Goal: Navigation & Orientation: Find specific page/section

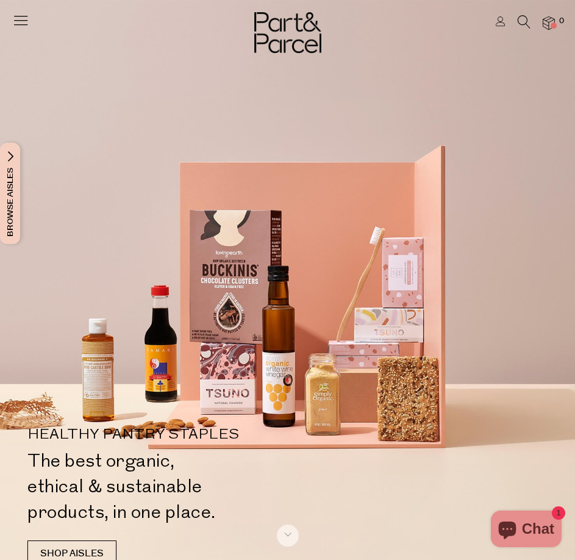
click at [24, 16] on icon at bounding box center [20, 20] width 17 height 17
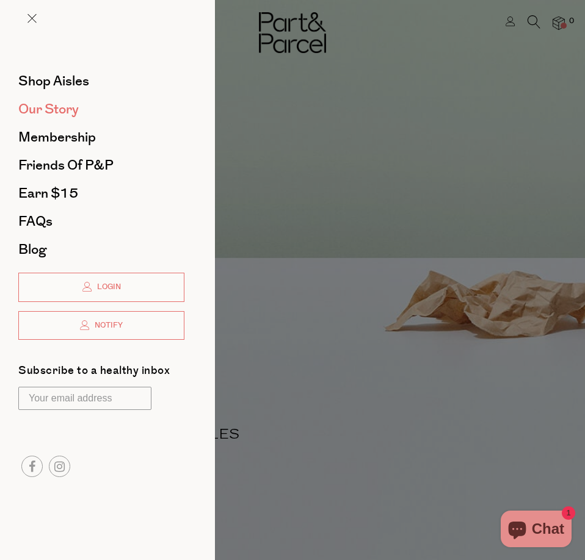
click at [65, 109] on span "Our Story" at bounding box center [48, 109] width 60 height 20
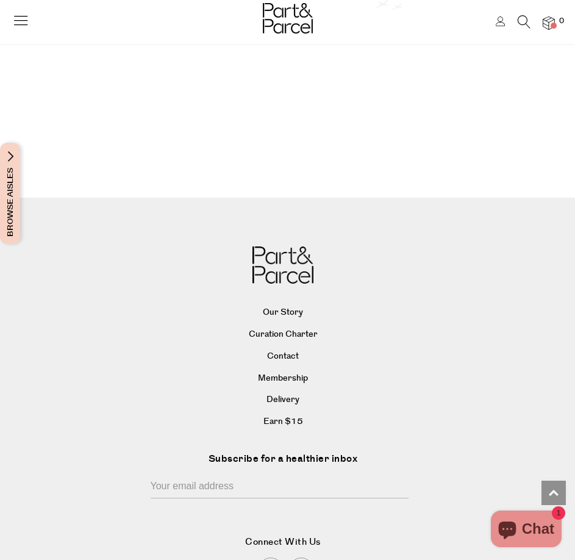
scroll to position [1709, 0]
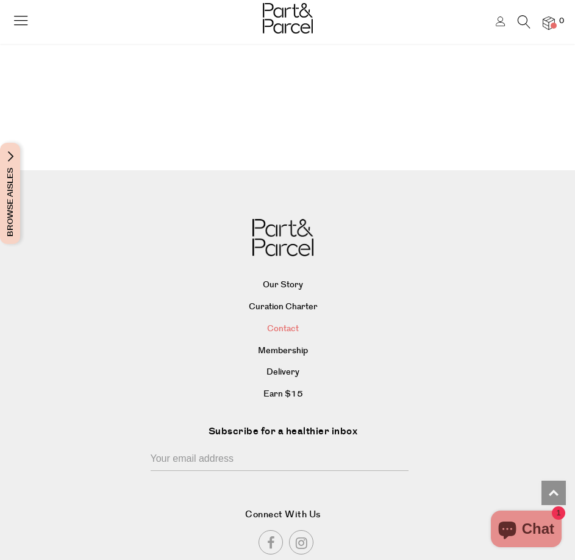
click at [289, 320] on link "Contact" at bounding box center [283, 329] width 526 height 18
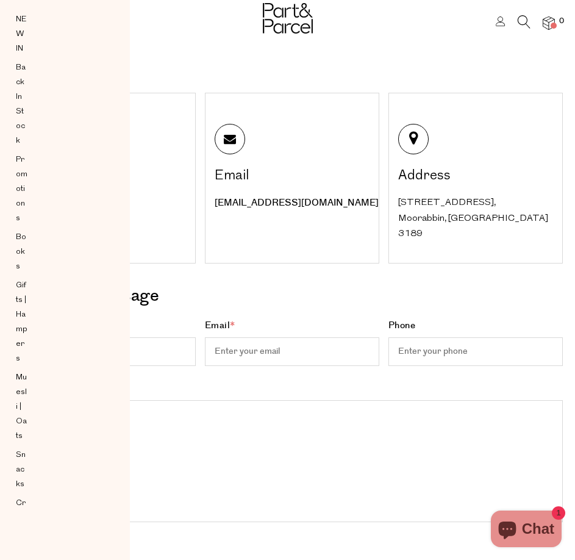
click at [12, 30] on div "Aisles Clear NEW IN Back In Stock Promotions Books Gifts | Hampers Muesli | Oat…" at bounding box center [28, 258] width 57 height 516
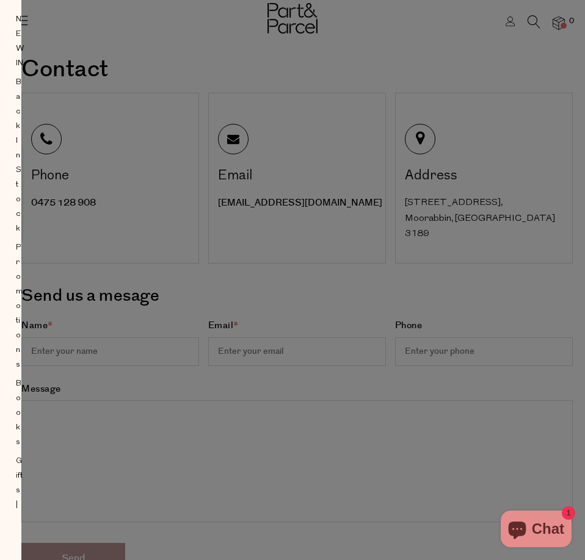
click at [337, 473] on div at bounding box center [292, 280] width 585 height 560
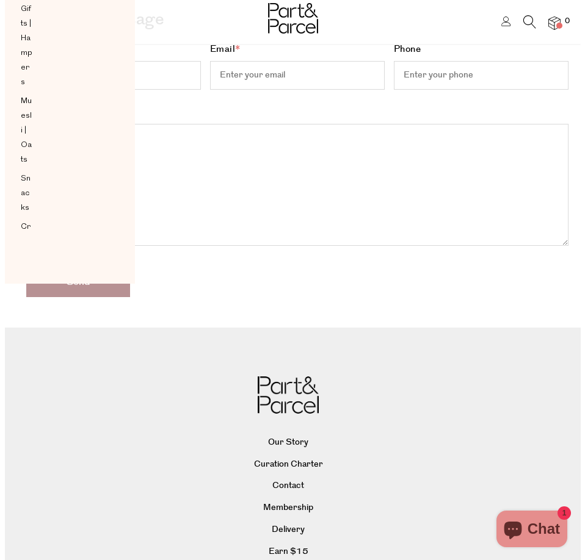
scroll to position [18, 0]
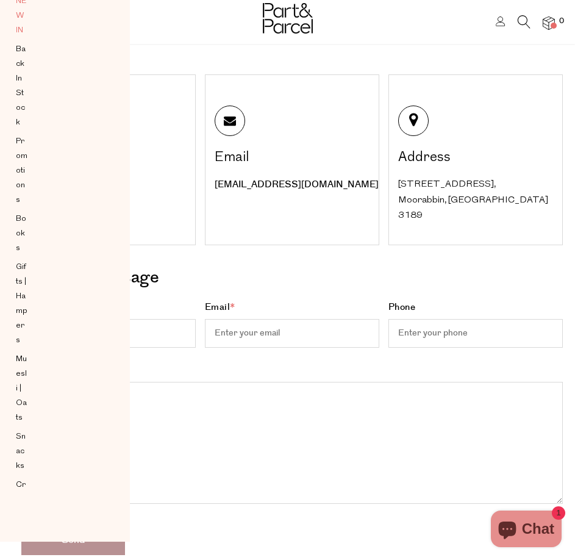
click at [18, 18] on span "NEW IN" at bounding box center [22, 16] width 12 height 44
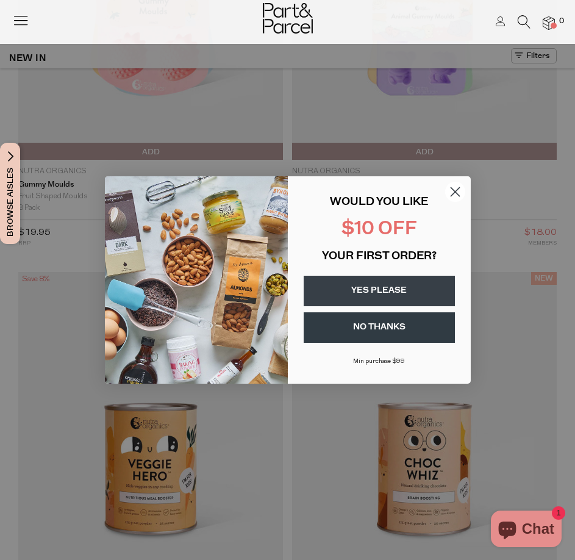
scroll to position [305, 0]
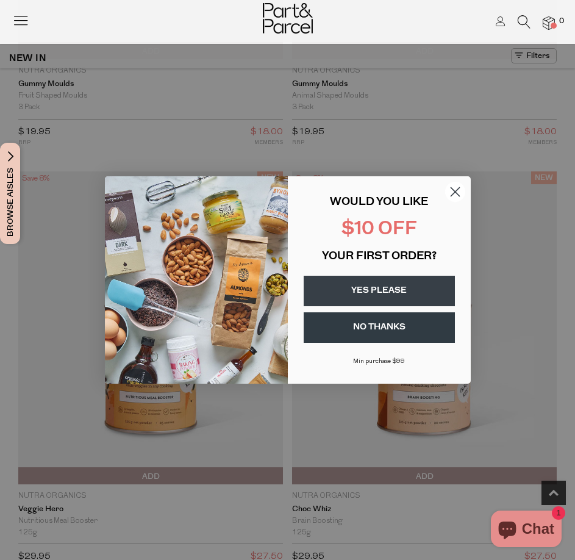
click at [450, 189] on circle "Close dialog" at bounding box center [455, 192] width 20 height 20
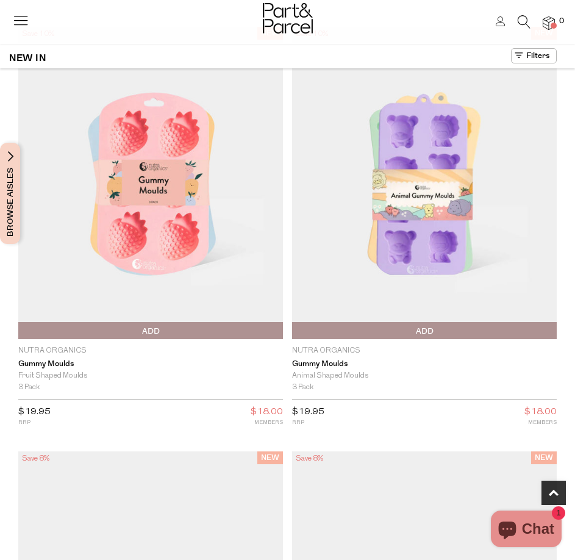
scroll to position [0, 0]
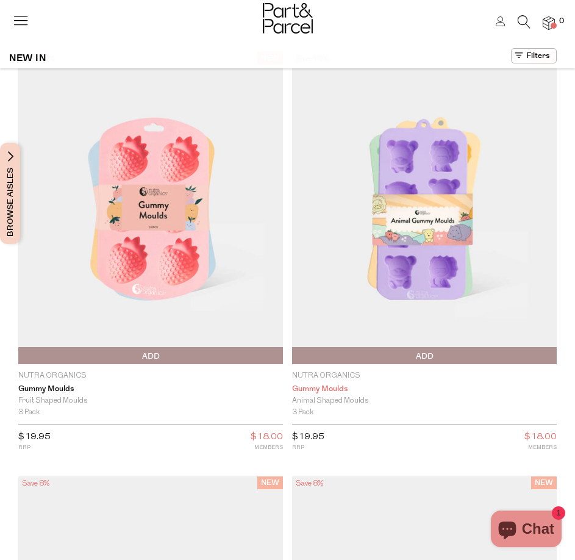
click at [318, 389] on link "Gummy Moulds" at bounding box center [424, 389] width 265 height 10
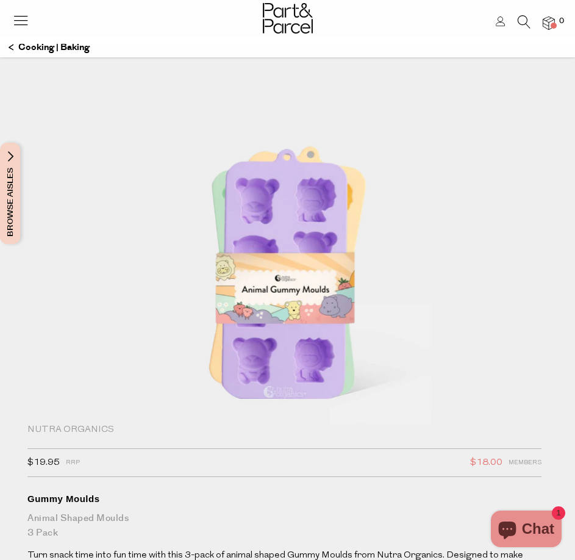
drag, startPoint x: 420, startPoint y: 331, endPoint x: 301, endPoint y: 296, distance: 124.0
click at [239, 300] on div at bounding box center [287, 316] width 557 height 435
click at [313, 287] on img at bounding box center [288, 272] width 366 height 432
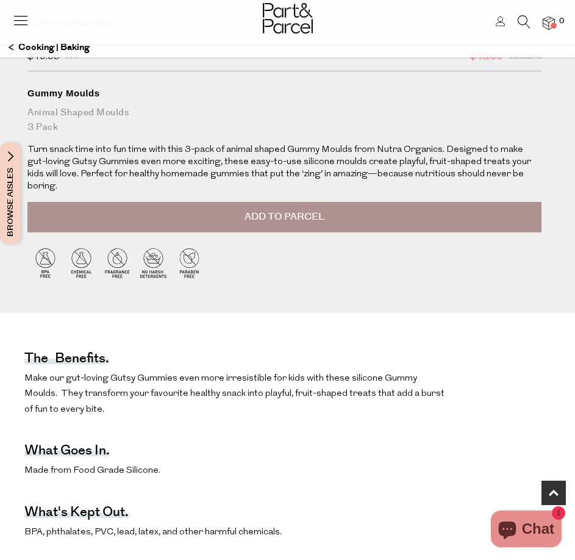
scroll to position [427, 0]
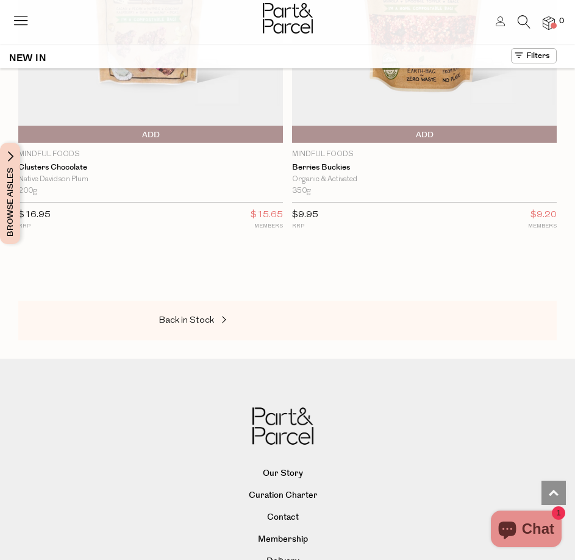
scroll to position [5936, 0]
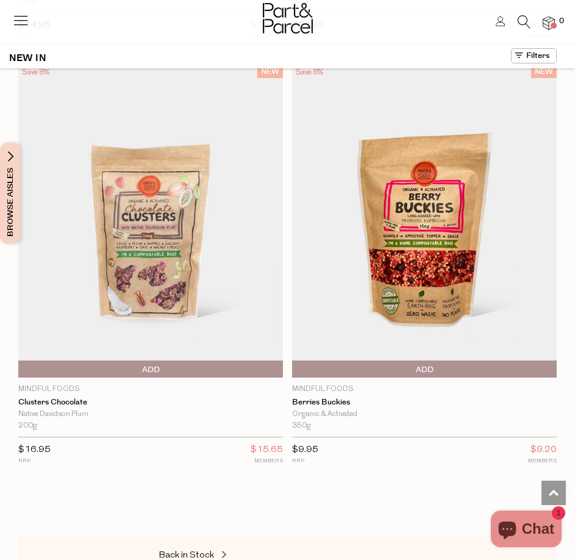
click at [12, 159] on span "Browse Aisles" at bounding box center [10, 193] width 13 height 101
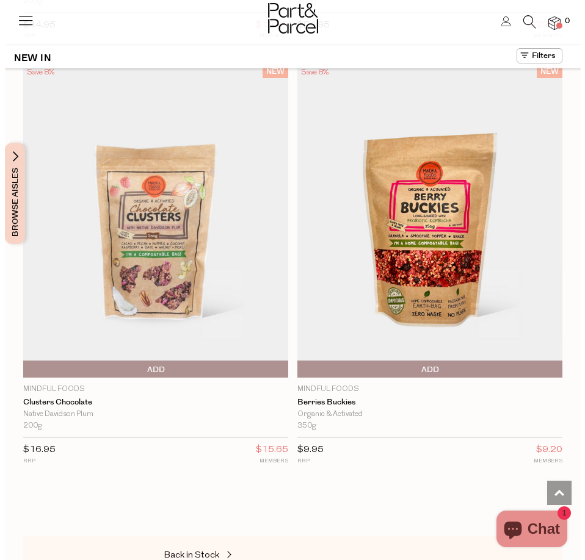
scroll to position [3385, 0]
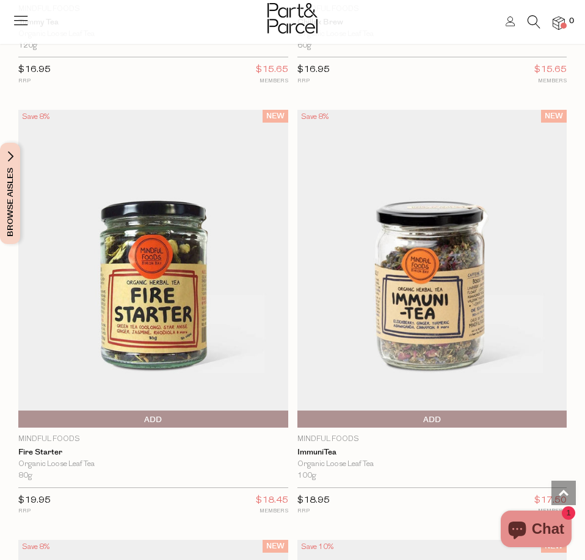
click at [9, 148] on span "Browse Aisles" at bounding box center [10, 193] width 13 height 101
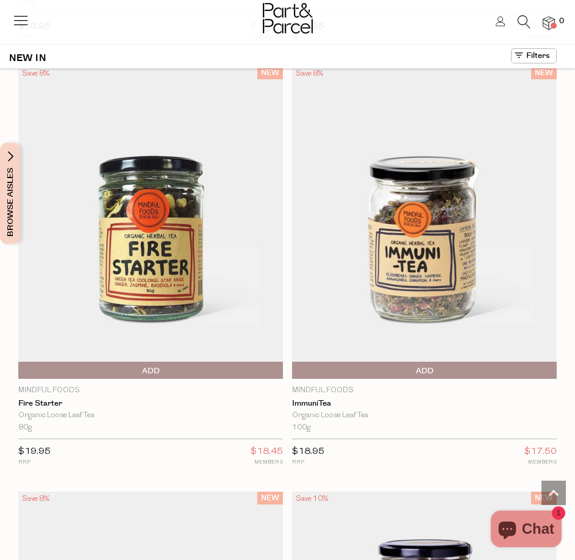
click at [5, 213] on span "Browse Aisles" at bounding box center [10, 193] width 13 height 101
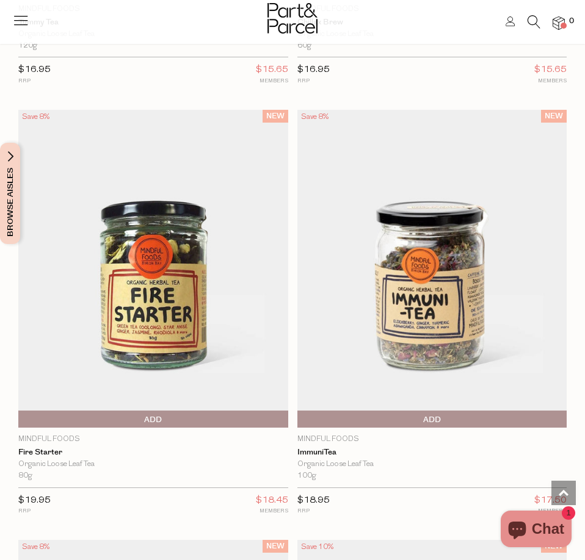
click at [17, 16] on icon at bounding box center [20, 20] width 17 height 17
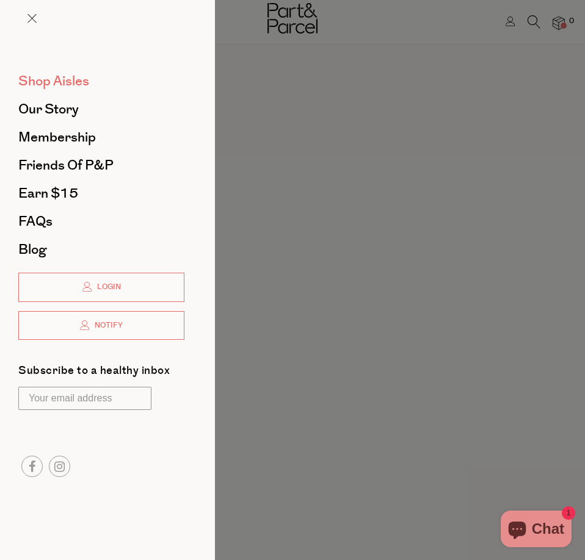
click at [52, 82] on span "Shop Aisles" at bounding box center [53, 81] width 71 height 20
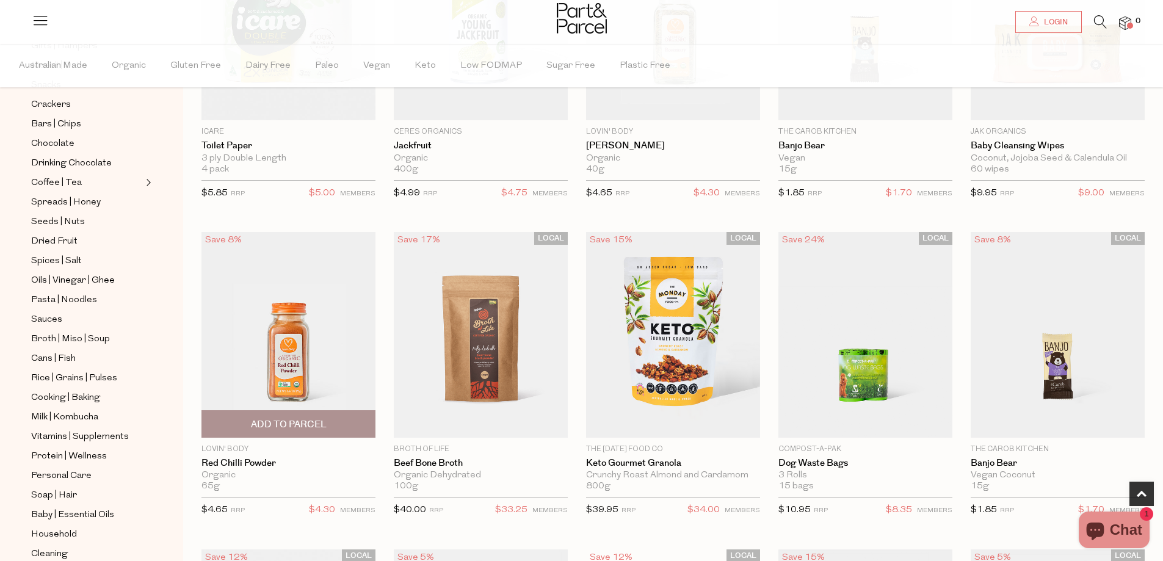
scroll to position [250, 0]
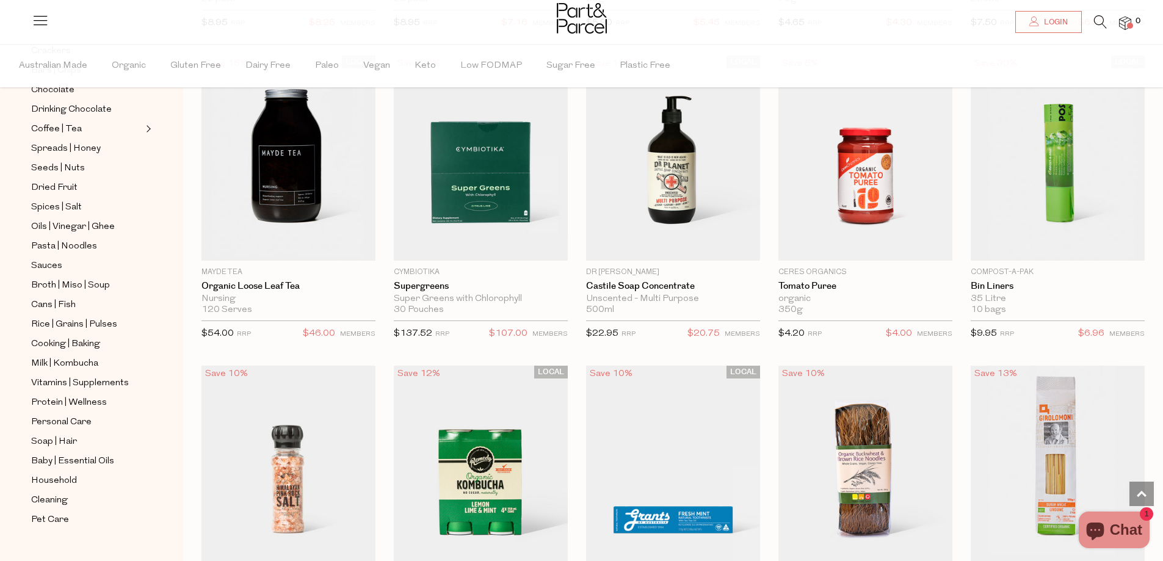
scroll to position [5875, 0]
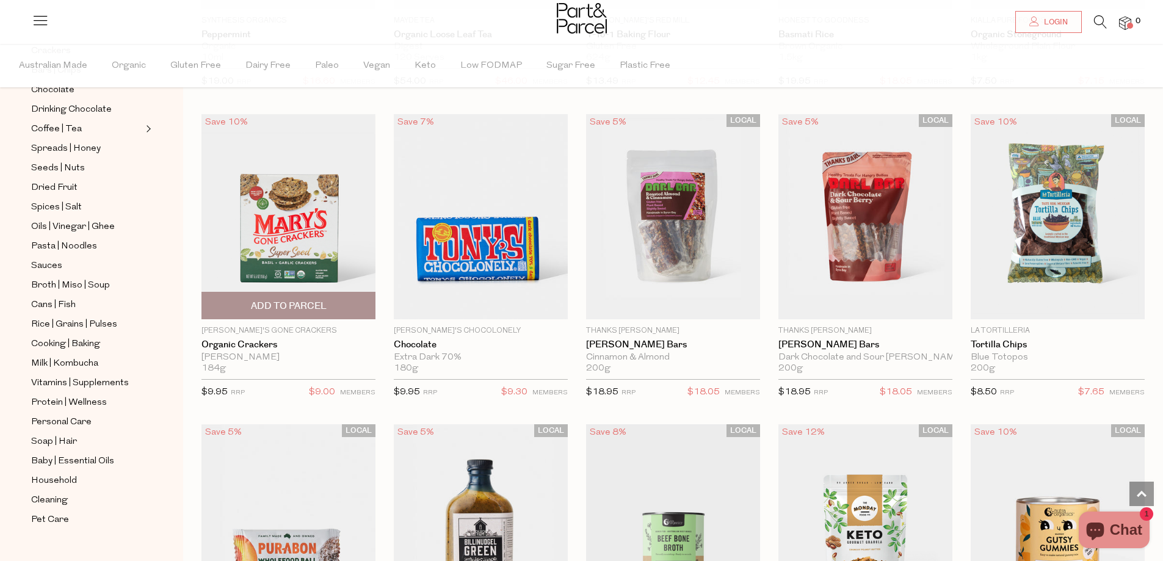
scroll to position [16619, 0]
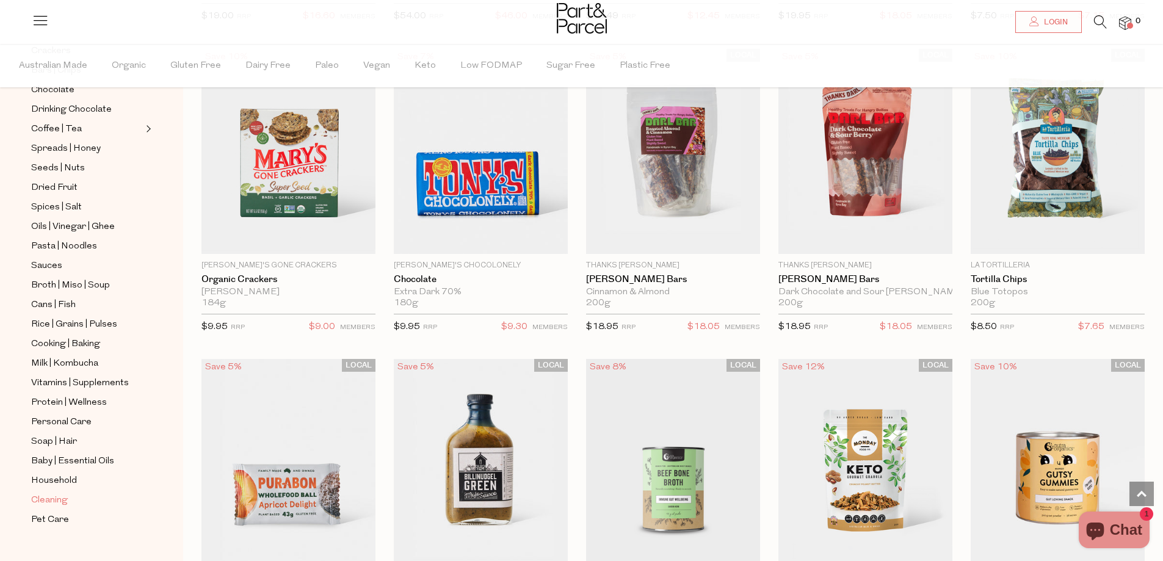
click at [51, 493] on span "Cleaning" at bounding box center [49, 500] width 37 height 15
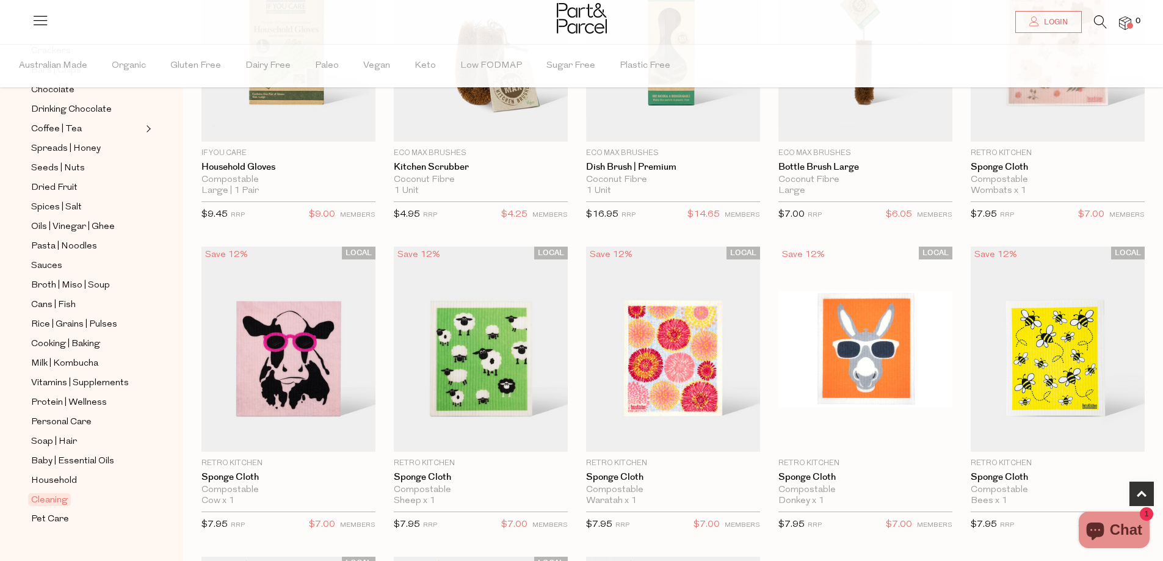
scroll to position [244, 0]
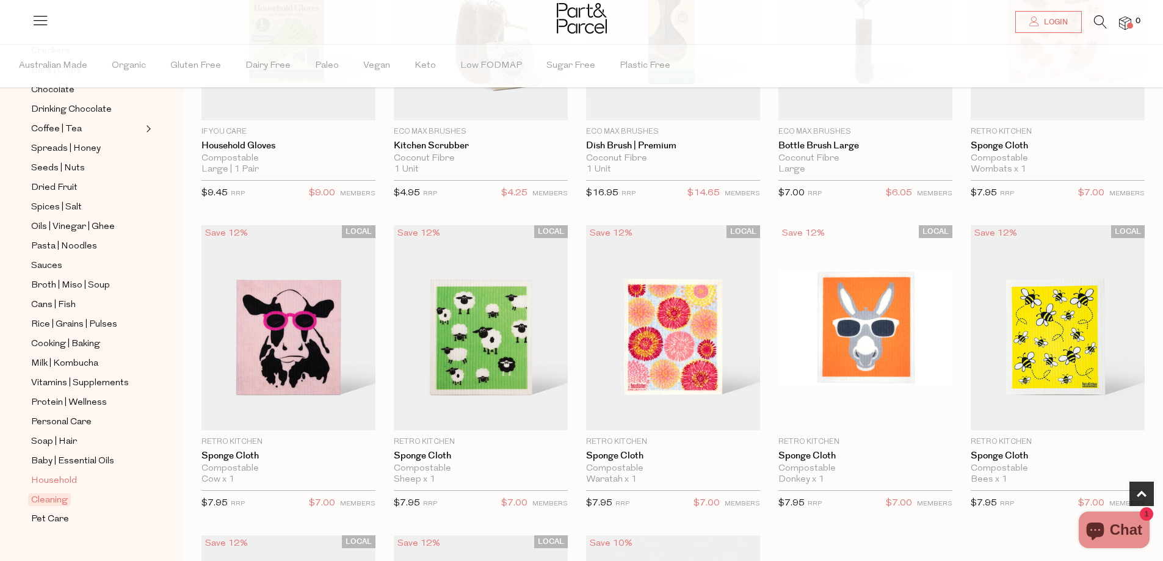
click at [64, 474] on span "Household" at bounding box center [54, 481] width 46 height 15
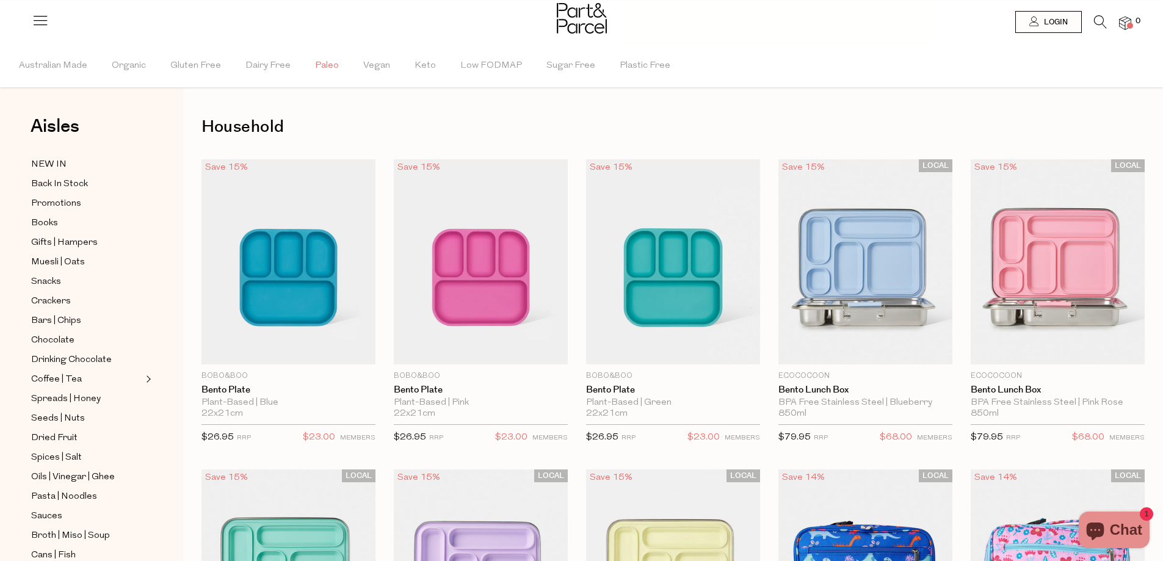
click at [323, 69] on span "Paleo" at bounding box center [327, 66] width 24 height 43
click at [323, 67] on span "Paleo" at bounding box center [327, 65] width 30 height 13
click at [59, 132] on span "Aisles" at bounding box center [55, 126] width 49 height 27
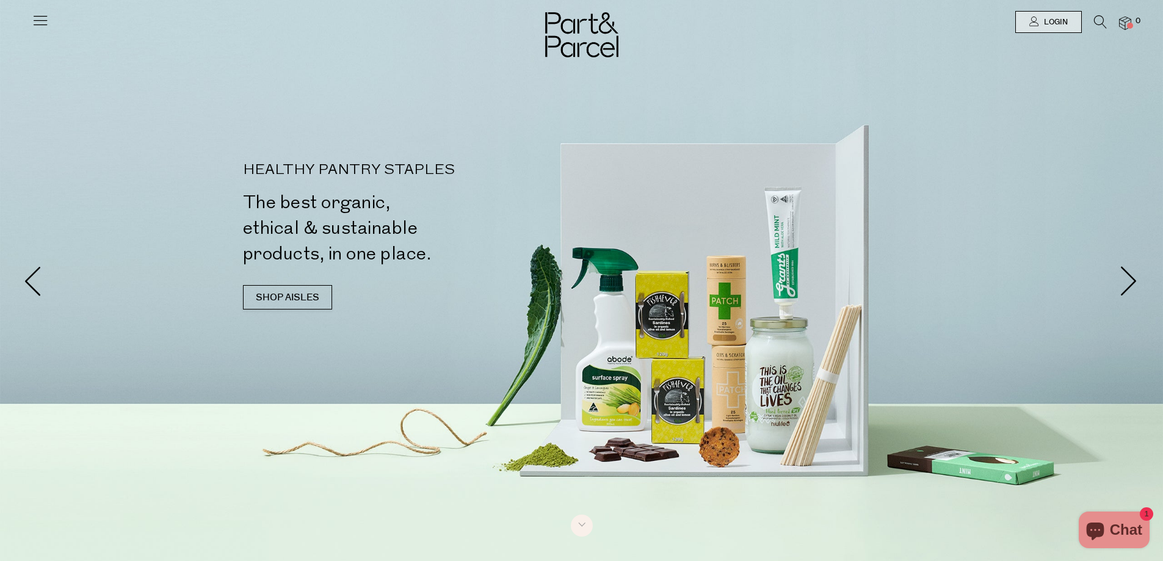
click at [51, 25] on div at bounding box center [581, 22] width 1163 height 44
click at [44, 22] on icon at bounding box center [40, 20] width 17 height 17
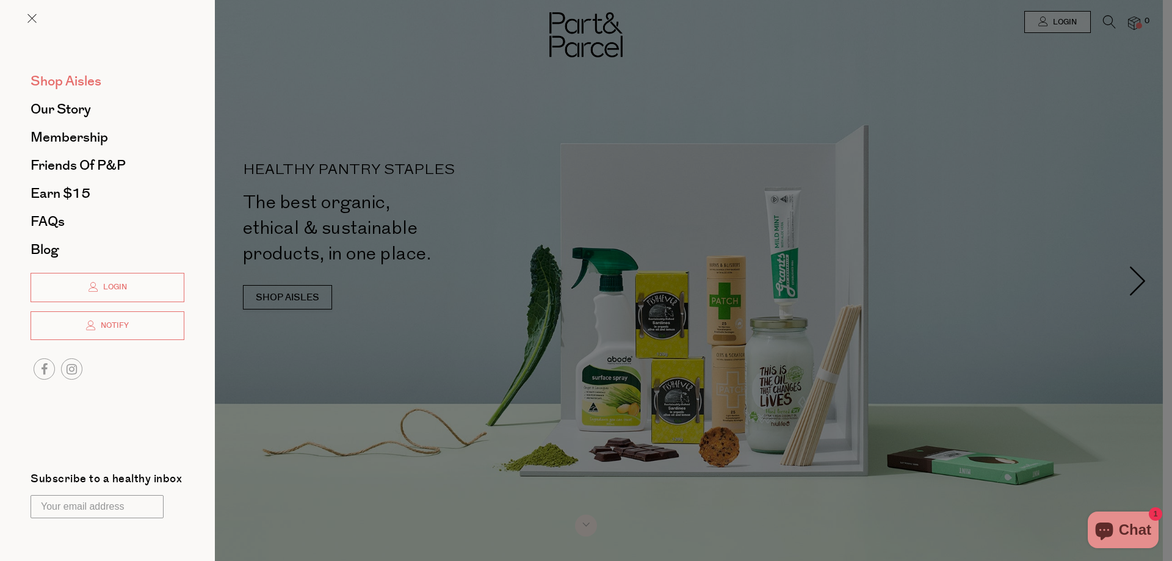
click at [79, 84] on span "Shop Aisles" at bounding box center [66, 81] width 71 height 20
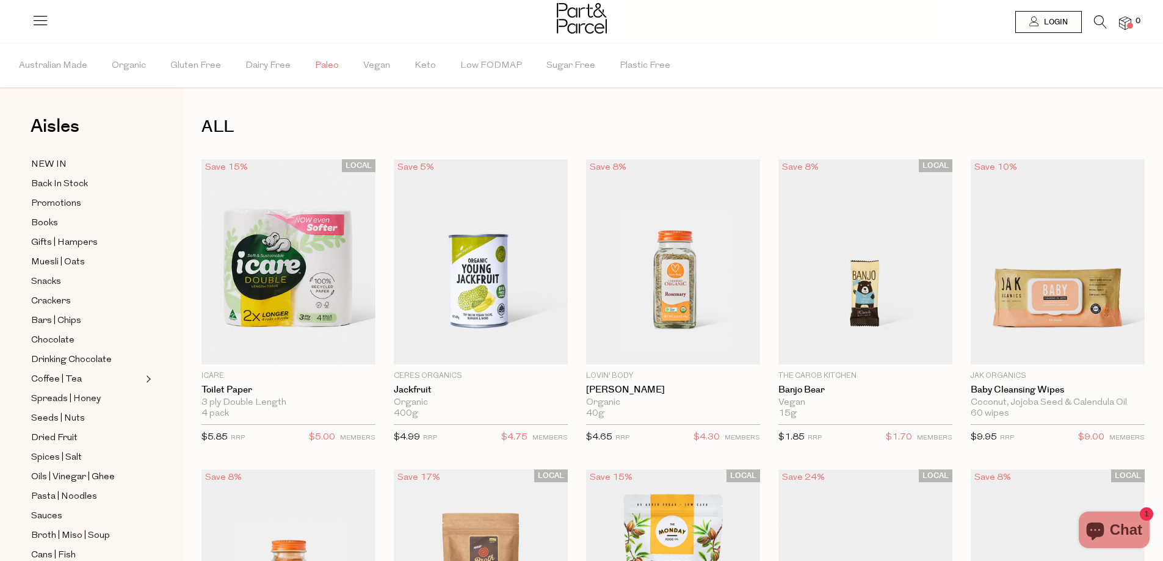
click at [318, 64] on span "Paleo" at bounding box center [327, 66] width 24 height 43
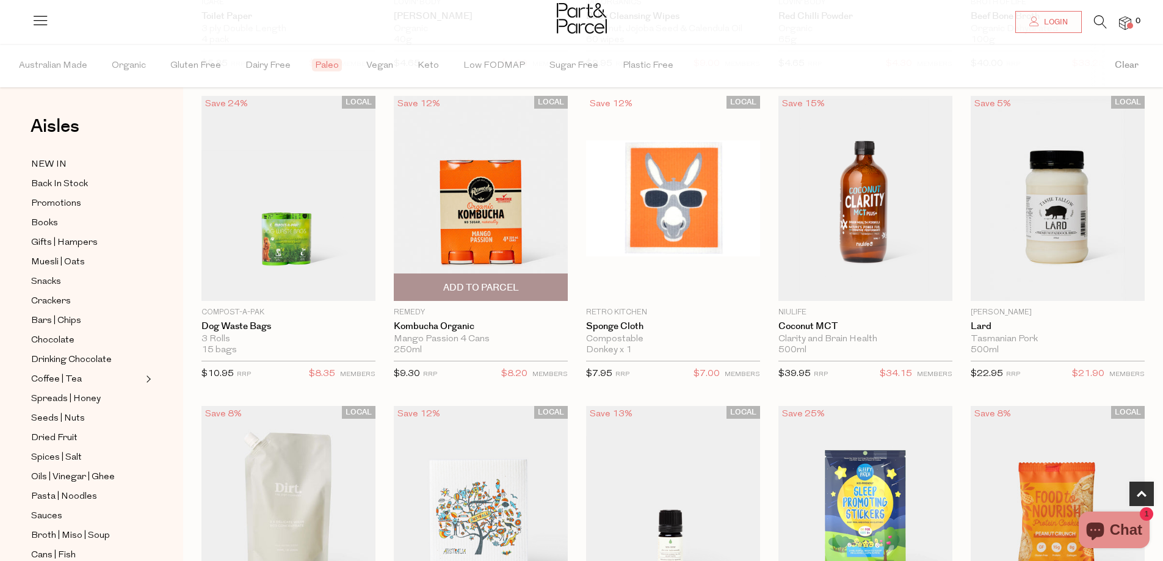
scroll to position [549, 0]
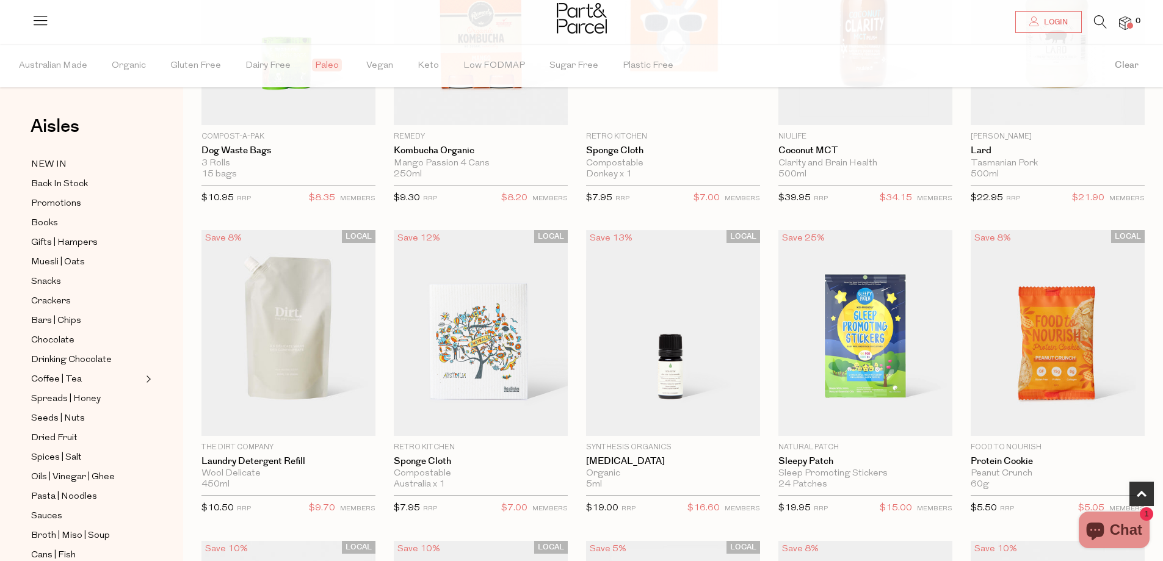
click at [324, 65] on span "Paleo" at bounding box center [327, 65] width 30 height 13
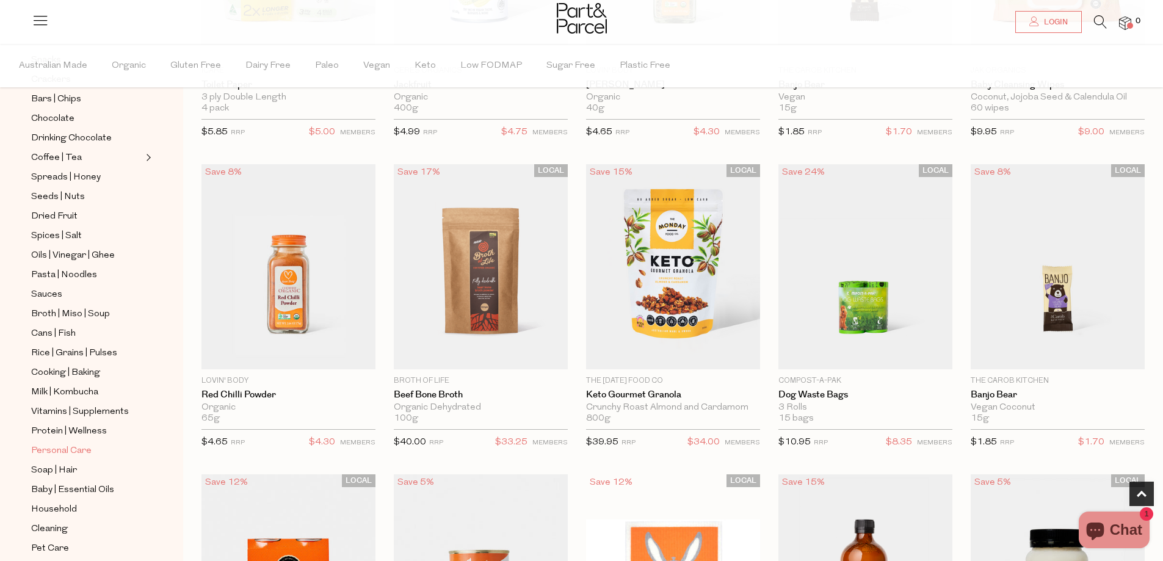
scroll to position [250, 0]
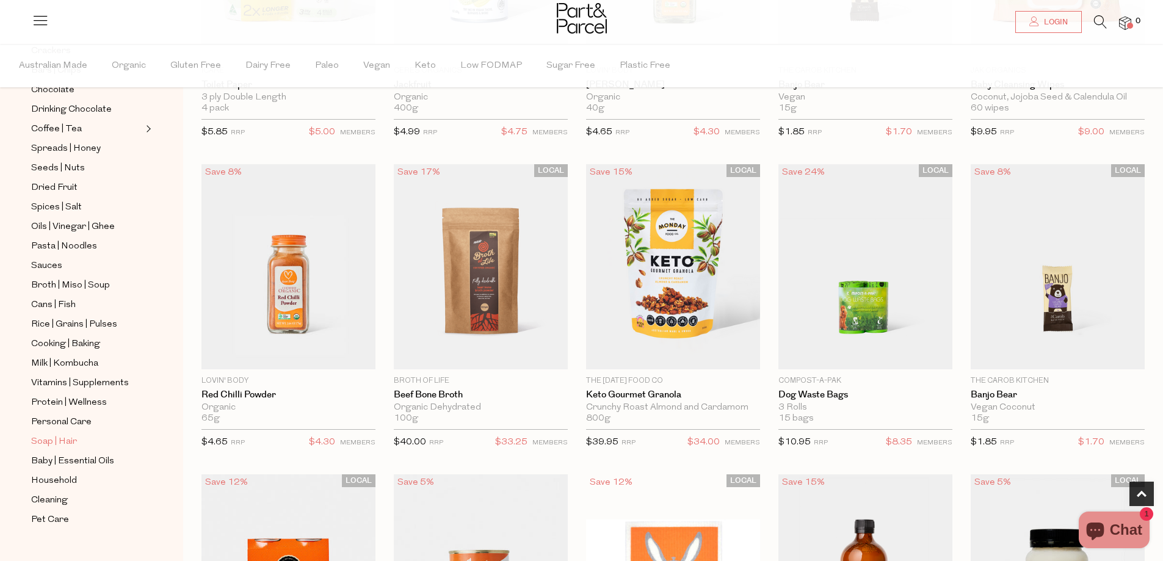
click at [63, 434] on span "Soap | Hair" at bounding box center [54, 441] width 46 height 15
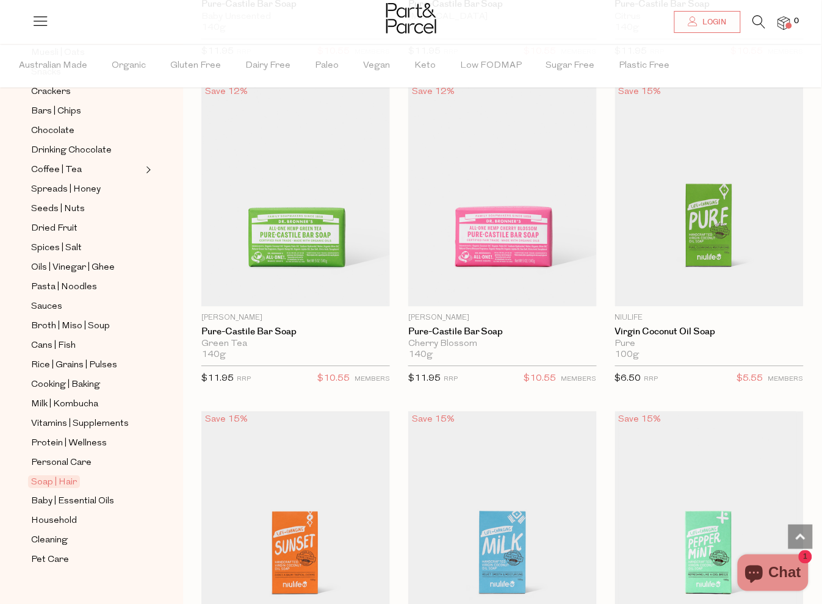
scroll to position [2719, 0]
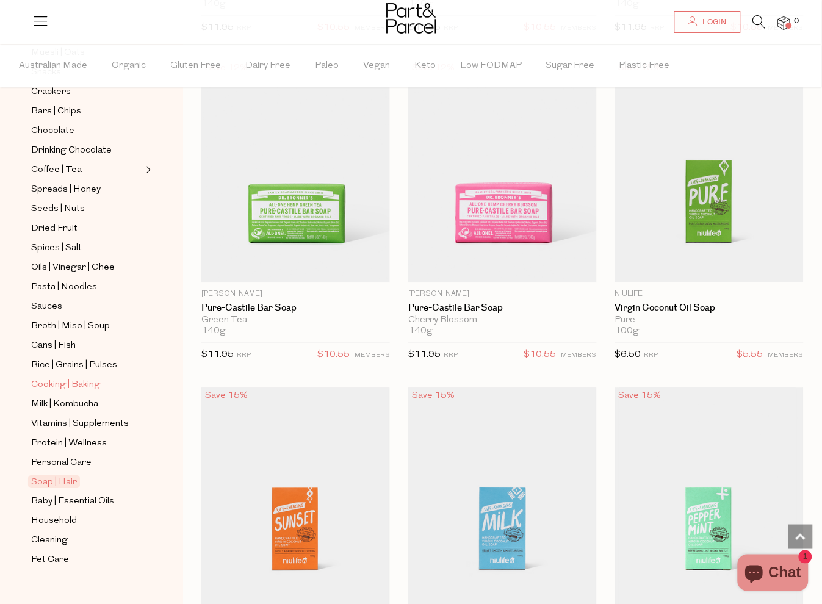
click at [76, 385] on span "Cooking | Baking" at bounding box center [65, 385] width 69 height 15
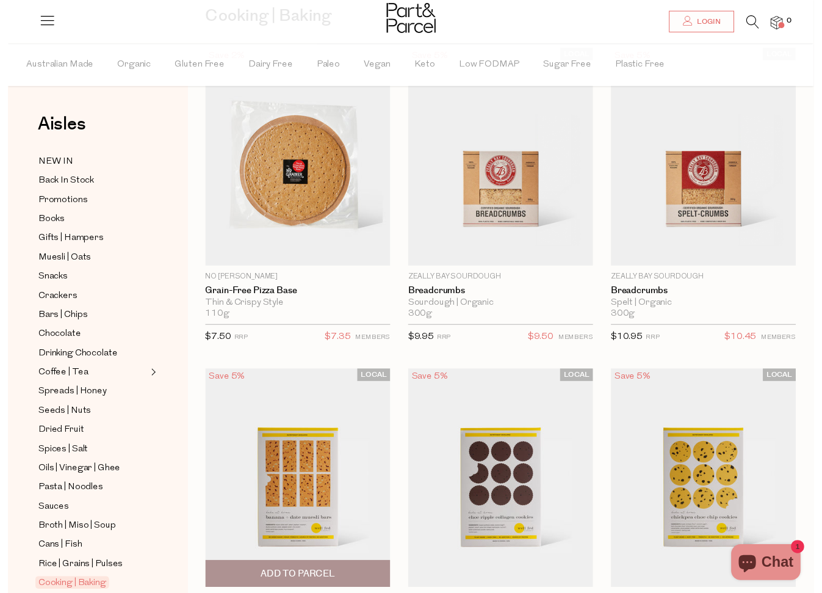
scroll to position [135, 0]
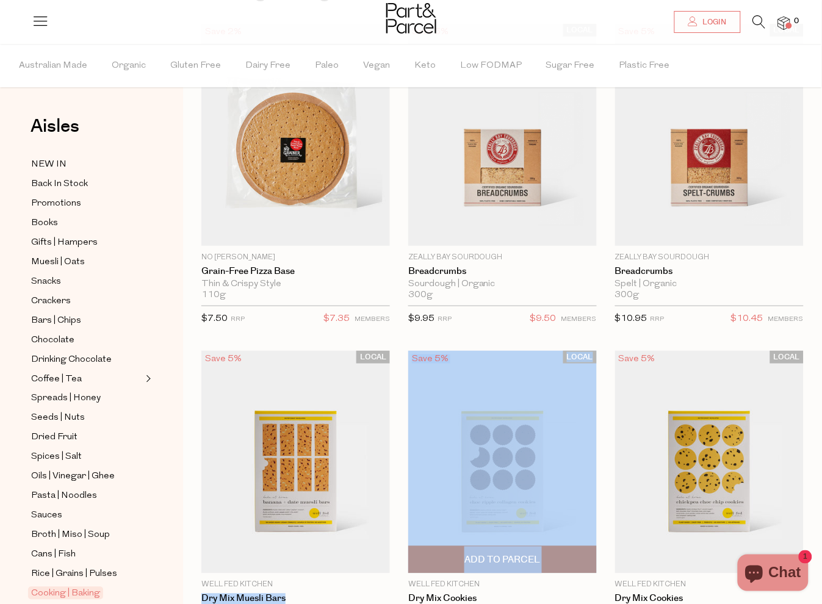
drag, startPoint x: 269, startPoint y: 592, endPoint x: 412, endPoint y: 586, distance: 143.5
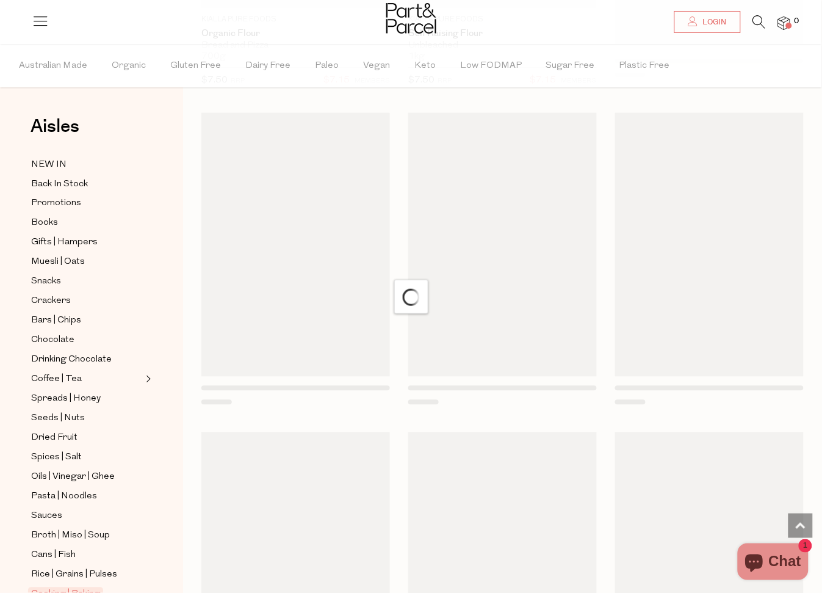
scroll to position [6011, 0]
